Goal: Check status: Check status

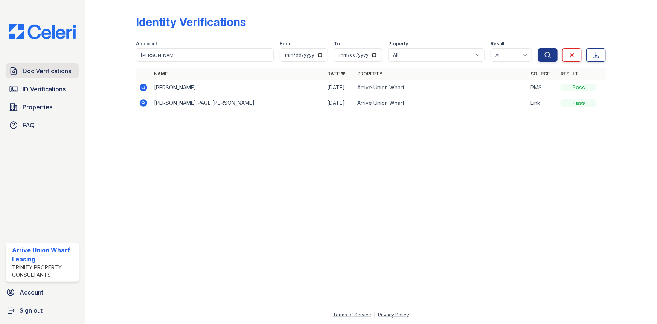
drag, startPoint x: 0, startPoint y: 0, endPoint x: 32, endPoint y: 69, distance: 76.2
click at [32, 69] on span "Doc Verifications" at bounding box center [47, 70] width 49 height 9
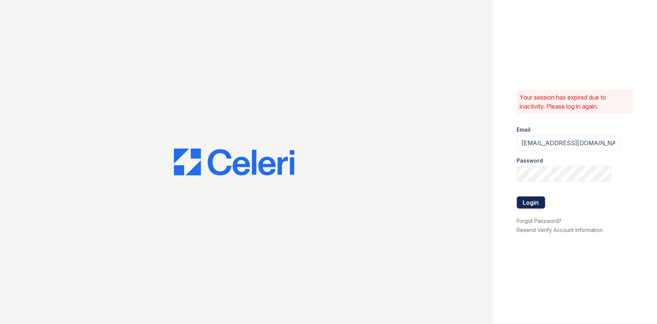
click at [531, 205] on button "Login" at bounding box center [531, 202] width 28 height 12
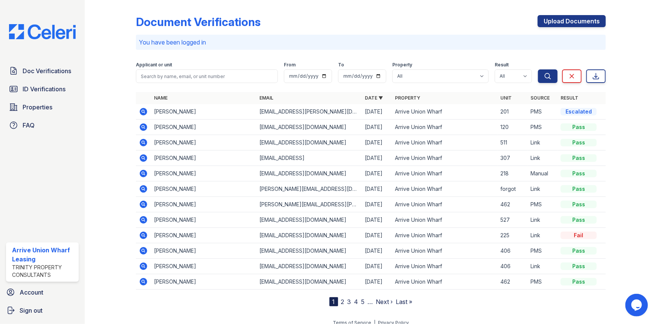
click at [143, 111] on icon at bounding box center [143, 111] width 2 height 2
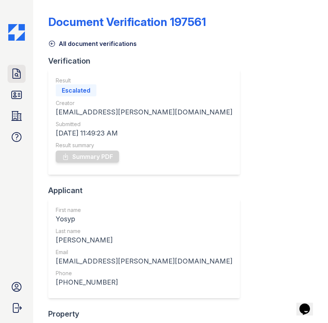
click at [15, 79] on icon at bounding box center [17, 74] width 12 height 12
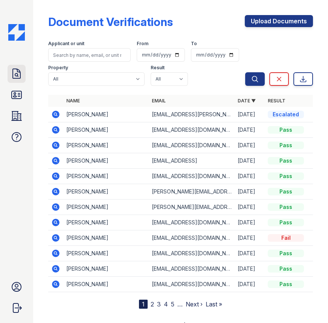
click at [14, 74] on icon at bounding box center [17, 74] width 12 height 12
click at [17, 93] on icon at bounding box center [17, 95] width 12 height 12
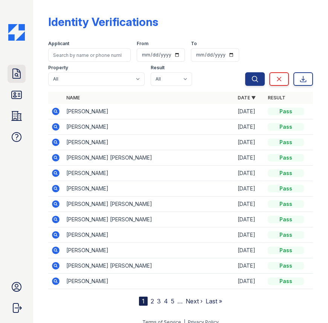
click at [15, 72] on icon at bounding box center [17, 74] width 12 height 12
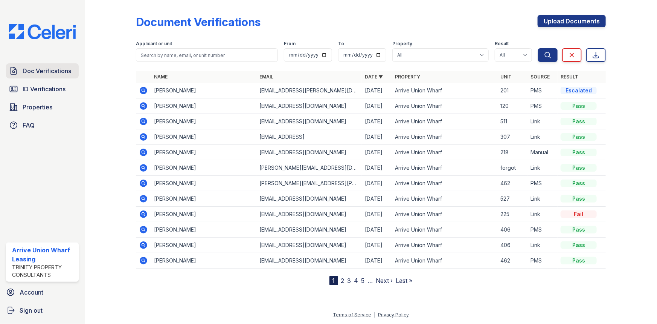
click at [25, 70] on span "Doc Verifications" at bounding box center [47, 70] width 49 height 9
click at [144, 90] on icon at bounding box center [143, 90] width 9 height 9
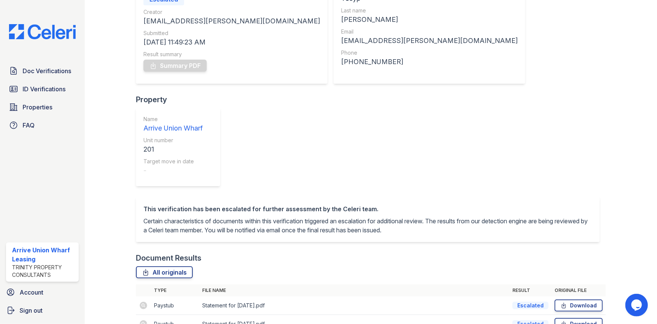
scroll to position [95, 0]
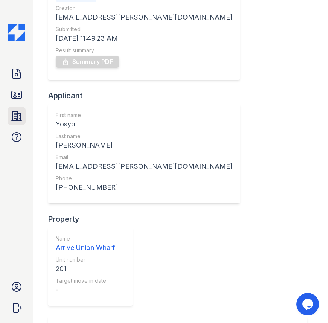
click at [11, 119] on icon at bounding box center [17, 116] width 12 height 12
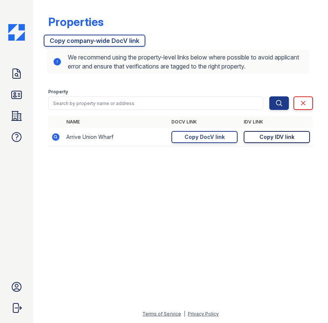
click at [274, 141] on link "Copy IDV link Copy link" at bounding box center [277, 137] width 66 height 12
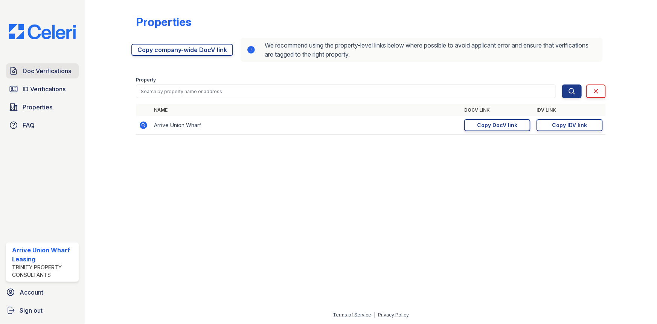
click at [36, 78] on link "Doc Verifications" at bounding box center [42, 70] width 73 height 15
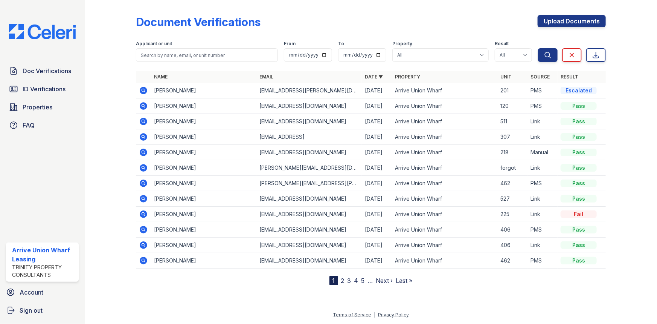
click at [32, 89] on span "ID Verifications" at bounding box center [44, 88] width 43 height 9
